Goal: Task Accomplishment & Management: Complete application form

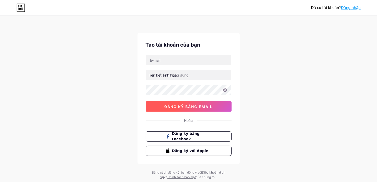
click at [201, 106] on font "đăng ký bằng email" at bounding box center [188, 106] width 48 height 4
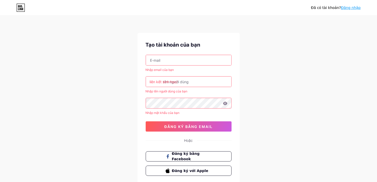
click at [176, 61] on input "text" at bounding box center [188, 60] width 85 height 10
drag, startPoint x: 186, startPoint y: 60, endPoint x: 189, endPoint y: 59, distance: 3.3
click at [186, 59] on input "text" at bounding box center [188, 60] width 85 height 10
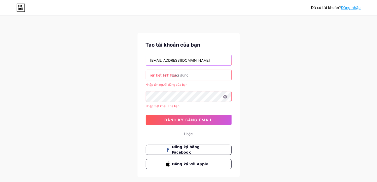
type input "[EMAIL_ADDRESS][DOMAIN_NAME]"
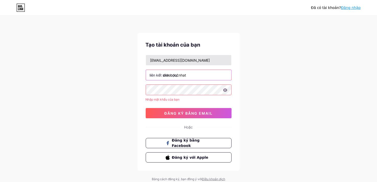
type input "diaocducnhat"
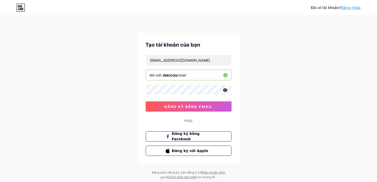
click at [224, 90] on icon at bounding box center [225, 90] width 5 height 4
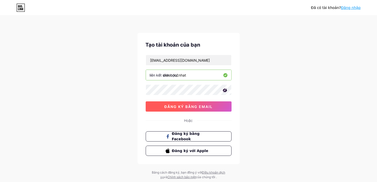
click at [201, 105] on font "đăng ký bằng email" at bounding box center [188, 106] width 48 height 4
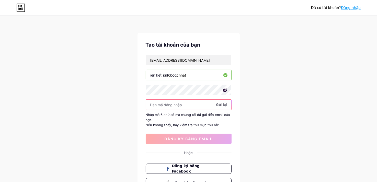
click at [187, 105] on input "text" at bounding box center [188, 104] width 85 height 10
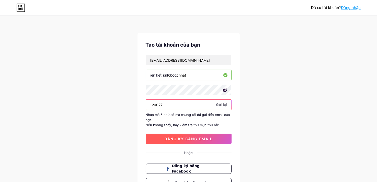
type input "120027"
click at [205, 138] on font "đăng ký bằng email" at bounding box center [188, 138] width 48 height 4
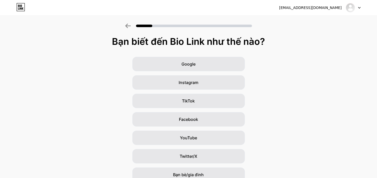
click at [359, 7] on icon at bounding box center [359, 7] width 2 height 1
click at [315, 6] on font "[EMAIL_ADDRESS][DOMAIN_NAME]" at bounding box center [310, 8] width 63 height 4
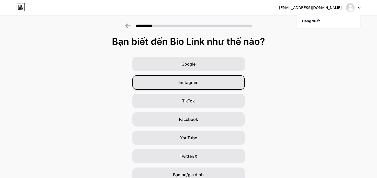
drag, startPoint x: 315, startPoint y: 6, endPoint x: 155, endPoint y: 77, distance: 175.8
click at [262, 35] on div "[EMAIL_ADDRESS][DOMAIN_NAME] Đăng xuất Liên kết đã được sao chép Bạn biết đến B…" at bounding box center [188, 100] width 377 height 200
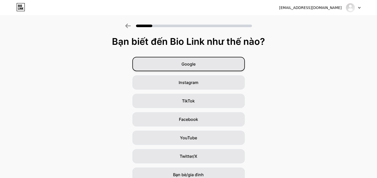
click at [211, 65] on div "Google" at bounding box center [188, 64] width 112 height 14
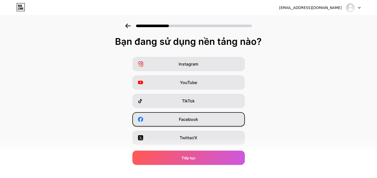
click at [209, 117] on div "Facebook" at bounding box center [188, 119] width 112 height 14
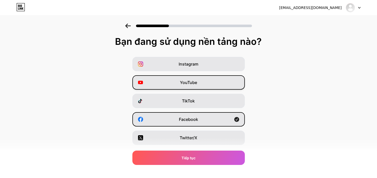
click at [219, 83] on div "YouTube" at bounding box center [188, 82] width 112 height 14
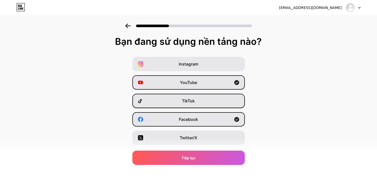
click at [208, 101] on div "TikTok" at bounding box center [188, 101] width 112 height 14
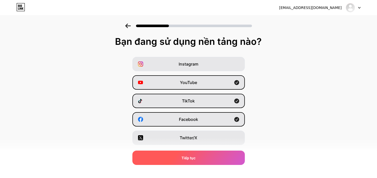
click at [203, 157] on div "Tiếp tục" at bounding box center [188, 157] width 112 height 14
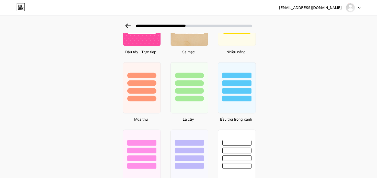
scroll to position [409, 0]
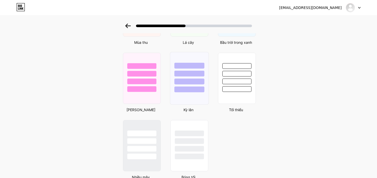
click at [191, 82] on div at bounding box center [189, 81] width 30 height 6
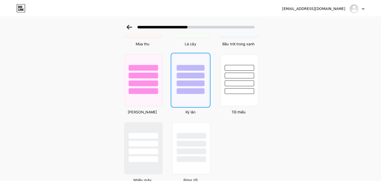
scroll to position [0, 0]
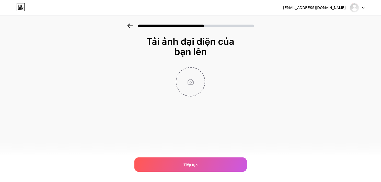
click at [192, 82] on input "file" at bounding box center [190, 81] width 28 height 28
type input "C:\fakepath\LOGO_DUCNHAT.png"
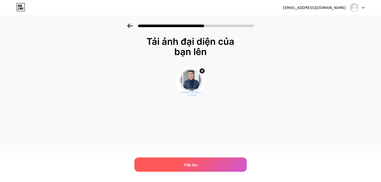
click at [190, 164] on font "Tiếp tục" at bounding box center [191, 164] width 14 height 4
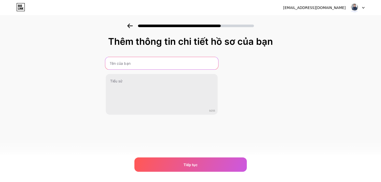
click at [136, 63] on input "text" at bounding box center [161, 63] width 113 height 12
type input "D"
type input "Địa Ốc Đức Nhật"
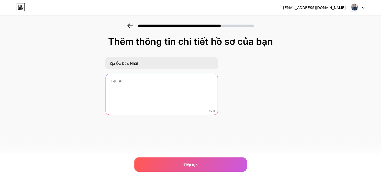
click at [141, 86] on textarea at bounding box center [162, 94] width 112 height 41
paste textarea "Địa ốc Đức Nhật – Kênh [PERSON_NAME] và cập nhật bất động sản [GEOGRAPHIC_DATA]…"
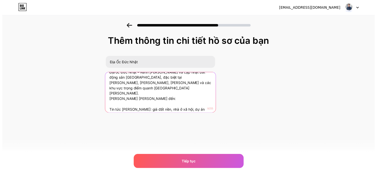
scroll to position [10, 0]
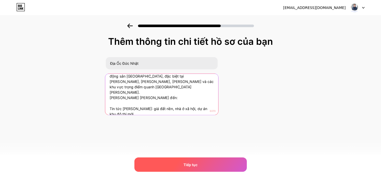
type textarea "Địa ốc Đức Nhật – Kênh [PERSON_NAME] và cập nhật bất động sản [GEOGRAPHIC_DATA]…"
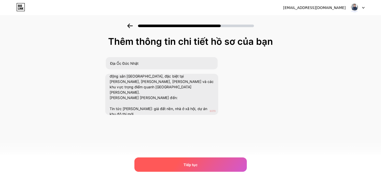
click at [188, 164] on font "Tiếp tục" at bounding box center [191, 164] width 14 height 4
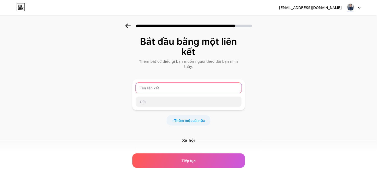
click at [169, 84] on input "text" at bounding box center [189, 88] width 106 height 10
type input "Youtube"
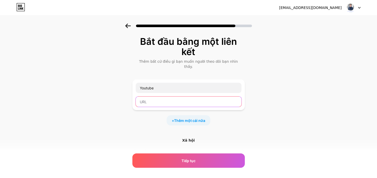
click at [170, 96] on input "text" at bounding box center [189, 101] width 106 height 10
paste input "[URL][DOMAIN_NAME]"
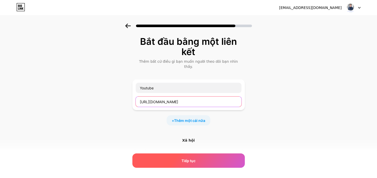
type input "[URL][DOMAIN_NAME]"
click at [198, 161] on div "Tiếp tục" at bounding box center [188, 160] width 112 height 14
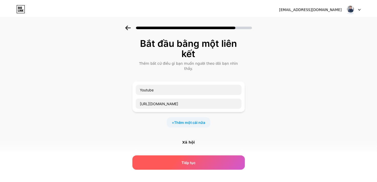
scroll to position [0, 0]
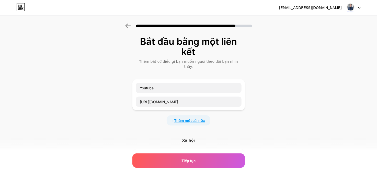
click at [200, 118] on font "Thêm một cái nữa" at bounding box center [189, 120] width 31 height 4
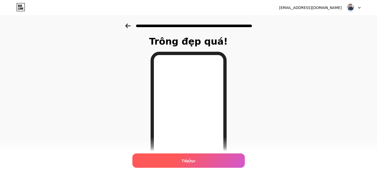
click at [191, 155] on div "Tiếp tục" at bounding box center [188, 160] width 112 height 14
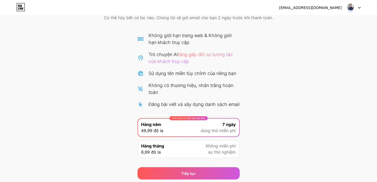
scroll to position [51, 0]
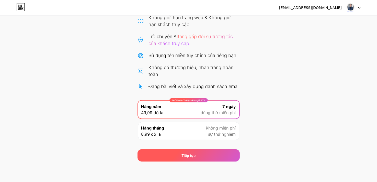
click at [205, 154] on div "Tiếp tục" at bounding box center [189, 155] width 102 height 12
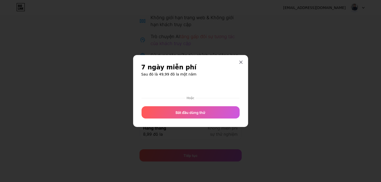
click at [243, 57] on div "7 ngày miễn phí Sau đó là 49,99 đô la một năm Hoặc Bắt đầu dùng thử" at bounding box center [190, 91] width 115 height 72
click at [240, 64] on div at bounding box center [240, 62] width 9 height 9
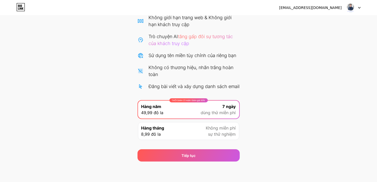
scroll to position [0, 0]
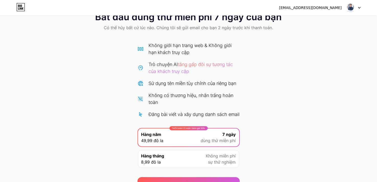
scroll to position [51, 0]
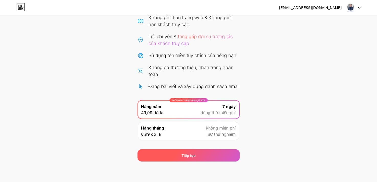
click at [197, 153] on div "Tiếp tục" at bounding box center [189, 155] width 102 height 12
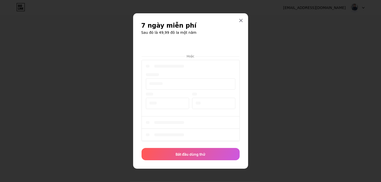
click at [242, 62] on div "7 ngày miễn phí Sau đó là 49,99 đô la một năm Hoặc Bắt đầu dùng thử" at bounding box center [190, 90] width 115 height 155
click at [243, 22] on div at bounding box center [240, 20] width 9 height 9
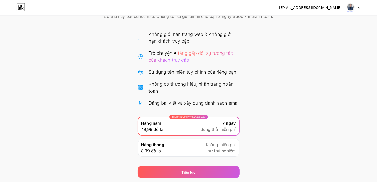
scroll to position [51, 0]
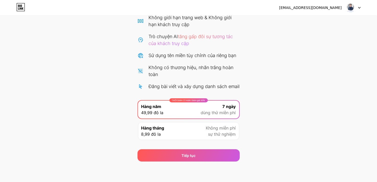
click at [225, 132] on font "sự thử nghiệm" at bounding box center [222, 133] width 28 height 5
click at [227, 109] on span "7 ngày" at bounding box center [229, 106] width 13 height 6
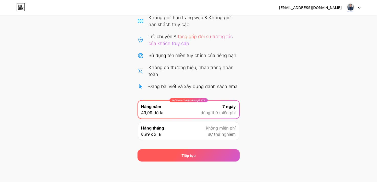
click at [201, 155] on div "Tiếp tục" at bounding box center [189, 155] width 102 height 12
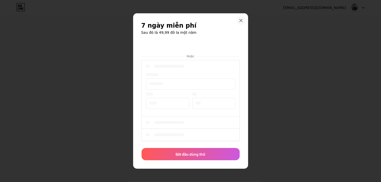
click at [242, 21] on icon at bounding box center [241, 20] width 4 height 4
